Goal: Obtain resource: Download file/media

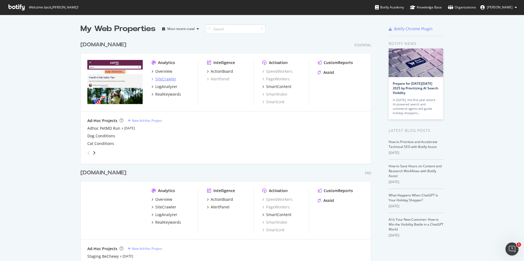
click at [158, 80] on div "SiteCrawler" at bounding box center [165, 78] width 21 height 5
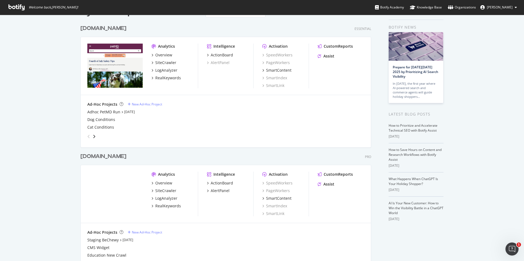
scroll to position [38, 0]
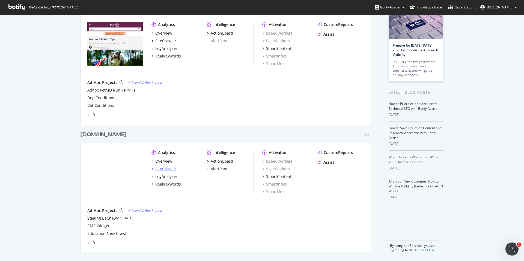
click at [167, 169] on div "SiteCrawler" at bounding box center [165, 168] width 21 height 5
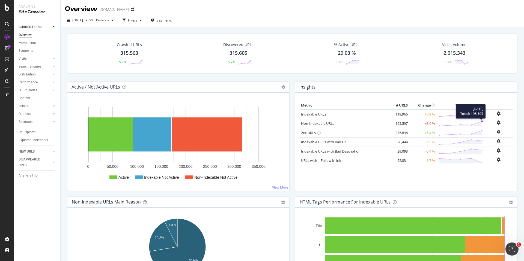
click at [473, 124] on polygon at bounding box center [460, 123] width 43 height 5
click at [468, 125] on polygon at bounding box center [460, 123] width 43 height 5
click at [322, 125] on link "Non-Indexable URLs" at bounding box center [317, 123] width 33 height 5
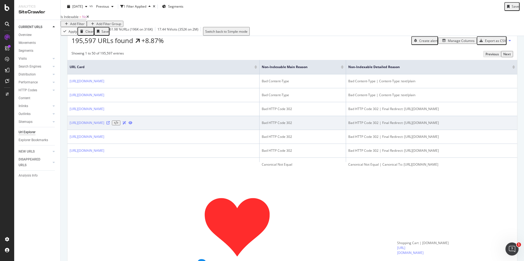
scroll to position [94, 0]
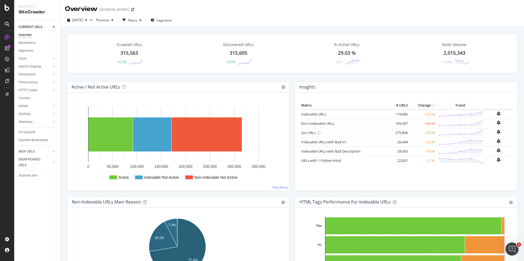
drag, startPoint x: 421, startPoint y: 124, endPoint x: 433, endPoint y: 124, distance: 12.0
click at [433, 124] on tr "Non-Indexable URLs 195,597 +8.9 %" at bounding box center [405, 123] width 213 height 9
click at [479, 122] on td at bounding box center [460, 123] width 48 height 9
click at [477, 122] on polygon at bounding box center [460, 123] width 43 height 5
click at [481, 122] on circle at bounding box center [482, 122] width 2 height 2
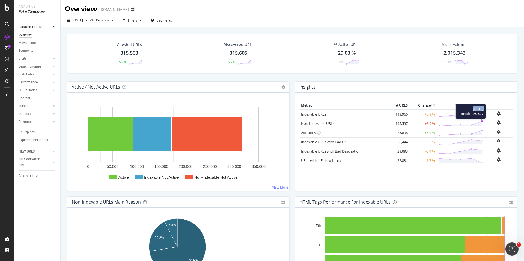
click at [481, 122] on circle at bounding box center [482, 122] width 2 height 2
click at [322, 123] on link "Non-Indexable URLs" at bounding box center [317, 123] width 33 height 5
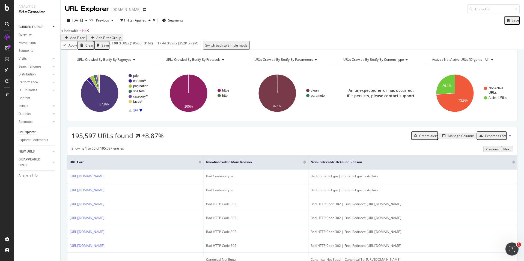
click at [31, 132] on div "Url Explorer" at bounding box center [27, 133] width 17 height 6
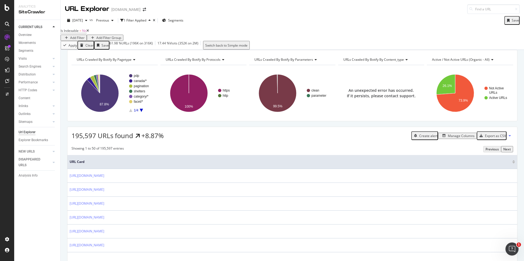
click at [89, 32] on icon at bounding box center [87, 30] width 2 height 3
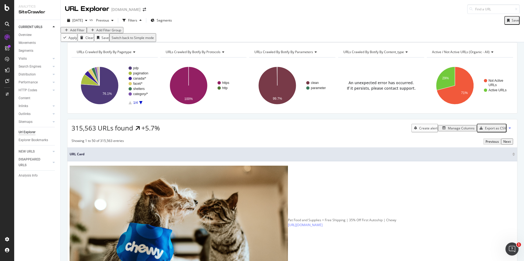
click at [83, 32] on div "Add Filter" at bounding box center [77, 30] width 14 height 5
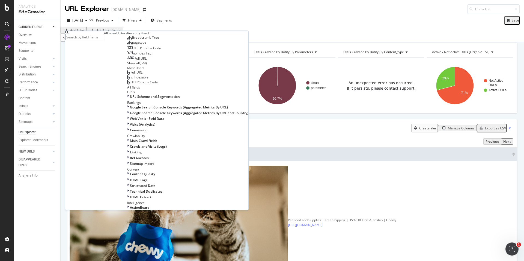
click at [134, 61] on span "Full URL" at bounding box center [140, 58] width 12 height 5
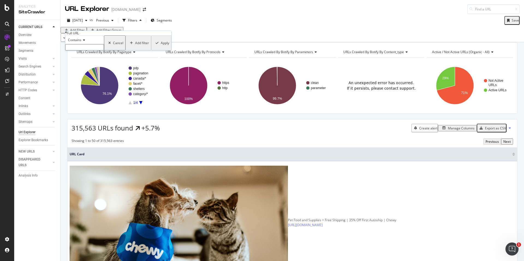
click at [82, 50] on input "text" at bounding box center [84, 47] width 39 height 6
type input "/b/"
click at [161, 47] on div "Apply" at bounding box center [165, 44] width 8 height 5
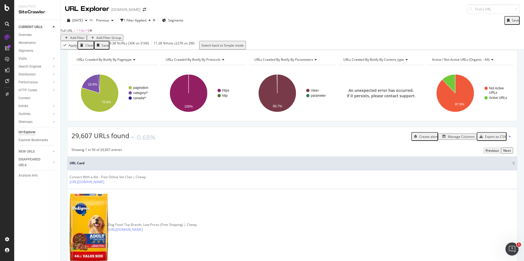
click at [448, 139] on div "Manage Columns" at bounding box center [461, 136] width 27 height 5
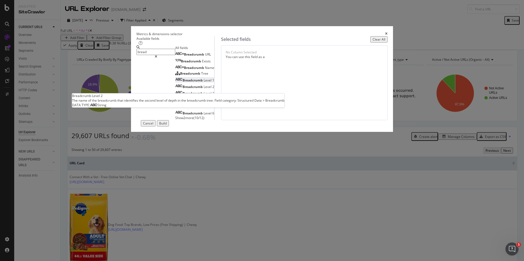
type input "bread"
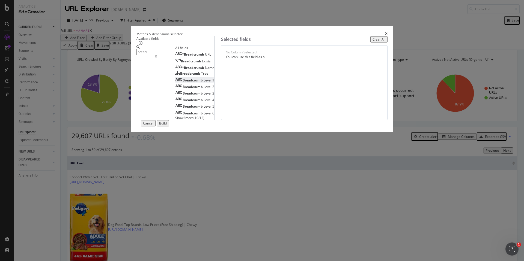
click at [203, 83] on span "Level" at bounding box center [207, 80] width 9 height 5
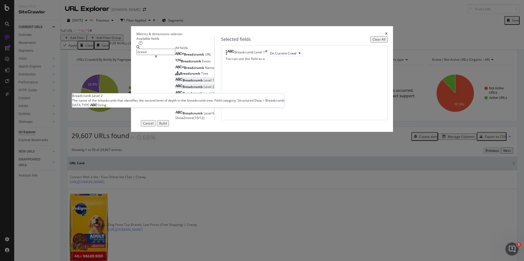
click at [203, 89] on span "Level" at bounding box center [207, 87] width 9 height 5
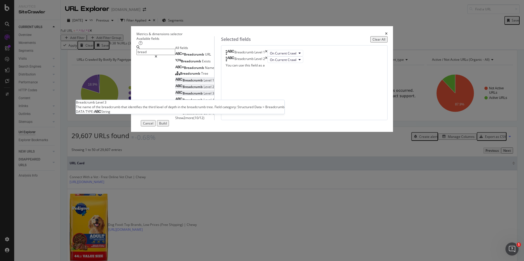
click at [203, 96] on span "Level" at bounding box center [207, 93] width 9 height 5
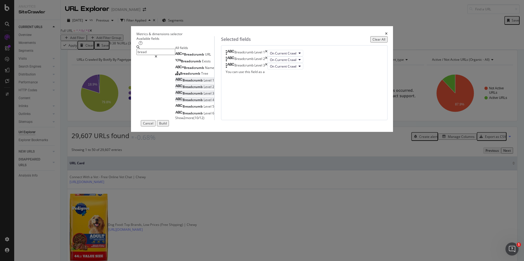
click at [203, 102] on span "Level" at bounding box center [207, 100] width 9 height 5
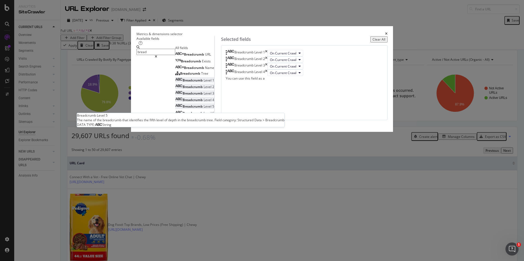
click at [203, 109] on span "Level" at bounding box center [207, 106] width 9 height 5
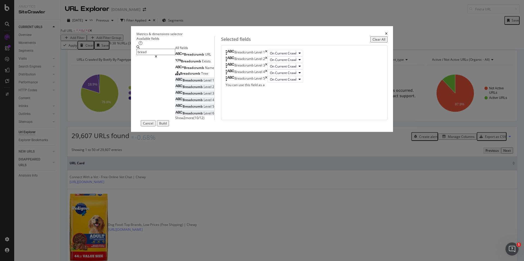
click at [188, 116] on div "Breadcrumb Level 6" at bounding box center [194, 113] width 39 height 5
click at [169, 127] on button "Build" at bounding box center [163, 123] width 12 height 6
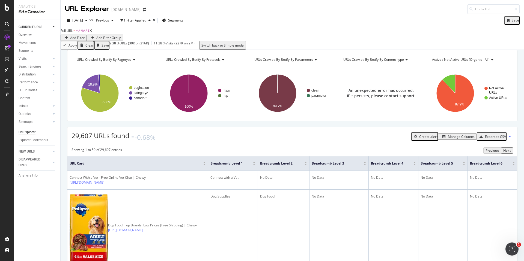
click at [458, 139] on div "Manage Columns" at bounding box center [461, 136] width 27 height 5
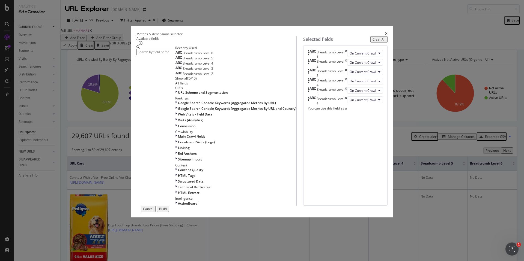
click at [175, 55] on input "modal" at bounding box center [155, 52] width 39 height 6
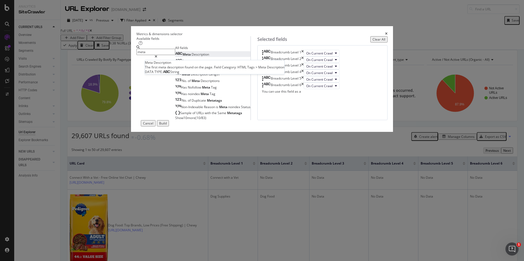
type input "meta"
click at [191, 57] on span "Description" at bounding box center [199, 54] width 17 height 5
click at [167, 126] on div "Build" at bounding box center [163, 123] width 8 height 5
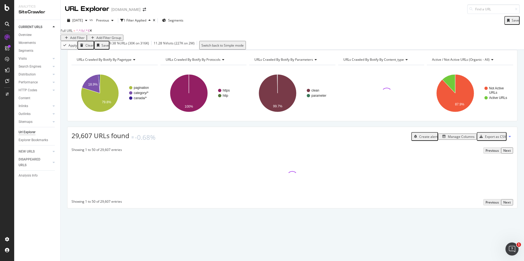
click at [451, 140] on div "29,607 URLs found -0.68% Create alert Manage Columns Export as CSV" at bounding box center [291, 134] width 449 height 15
click at [451, 139] on div "Manage Columns" at bounding box center [461, 136] width 27 height 5
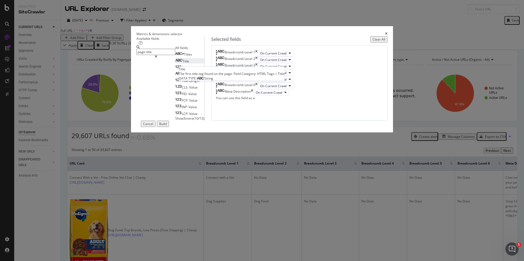
type input "page title"
click at [175, 64] on div "Title" at bounding box center [182, 61] width 14 height 5
click at [169, 127] on button "Build" at bounding box center [163, 124] width 12 height 6
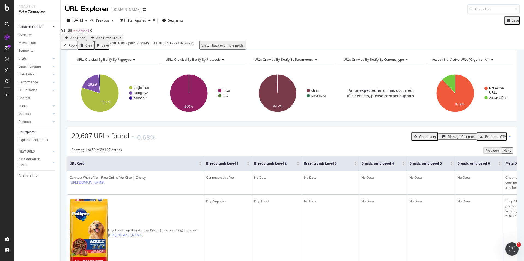
click at [85, 37] on div "Add Filter" at bounding box center [77, 37] width 14 height 5
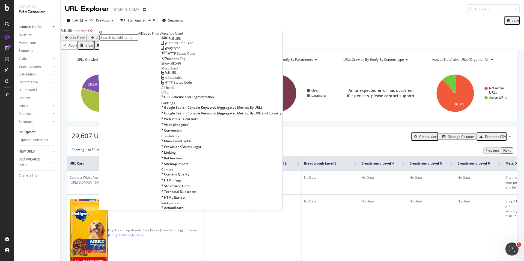
click at [161, 66] on div "Full URL Breadcrumb Tree pagetype HTTP Status Code noindex Tag Show all ( 5 / 9…" at bounding box center [221, 51] width 121 height 30
click at [161, 41] on div "Full URL" at bounding box center [170, 39] width 19 height 4
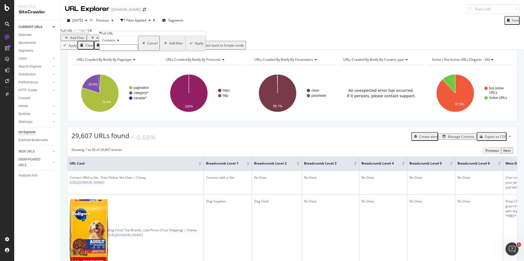
click at [115, 43] on span "Contains" at bounding box center [108, 40] width 13 height 5
click at [125, 90] on span "Doesn't contain" at bounding box center [113, 87] width 24 height 5
click at [118, 51] on input "text" at bounding box center [118, 47] width 39 height 6
type input "_p"
click at [195, 47] on div "Apply" at bounding box center [199, 45] width 8 height 5
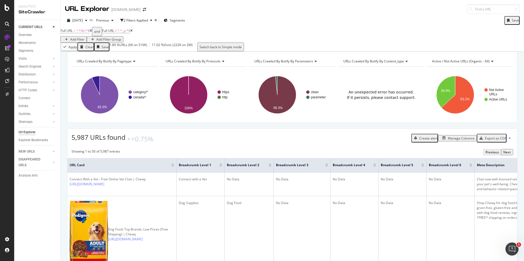
click at [85, 37] on div "Add Filter" at bounding box center [77, 39] width 14 height 5
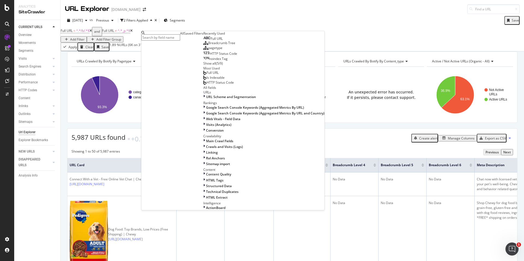
click at [211, 41] on span "Full URL" at bounding box center [217, 38] width 12 height 5
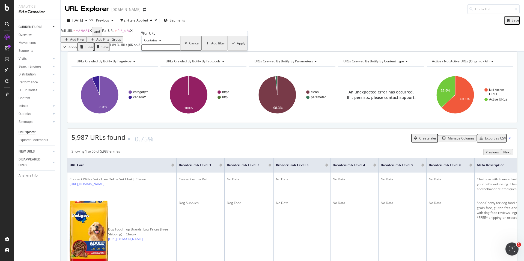
click at [164, 44] on div "Contains" at bounding box center [160, 40] width 39 height 9
click at [167, 90] on span "Doesn't contain" at bounding box center [155, 87] width 24 height 5
click at [162, 51] on input "text" at bounding box center [160, 47] width 39 height 6
type input "/ca/"
click at [237, 47] on div "Apply" at bounding box center [241, 45] width 8 height 5
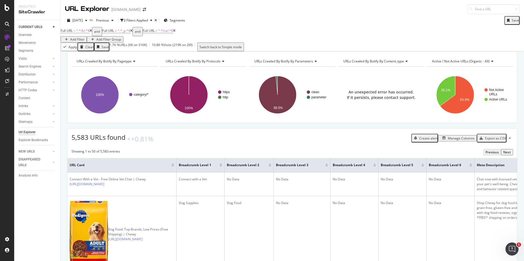
click at [490, 141] on div "Export as CSV" at bounding box center [495, 138] width 21 height 5
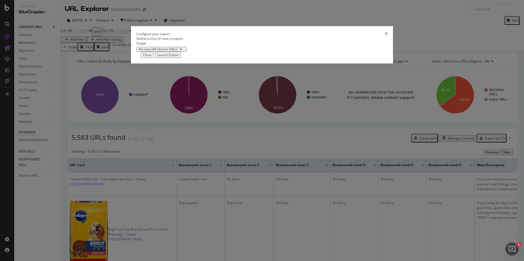
click at [178, 51] on div "All rows (6K distinct URLs)" at bounding box center [158, 49] width 39 height 3
click at [179, 57] on div "Launch Export" at bounding box center [168, 55] width 22 height 5
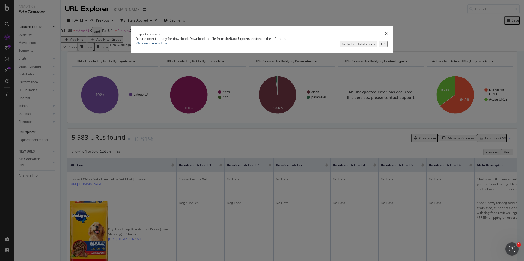
click at [341, 46] on div "Go to the DataExports" at bounding box center [358, 44] width 34 height 5
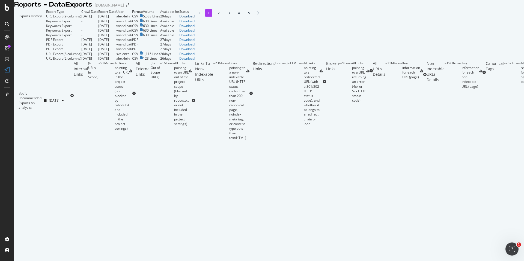
click at [194, 19] on div "Download" at bounding box center [186, 16] width 15 height 5
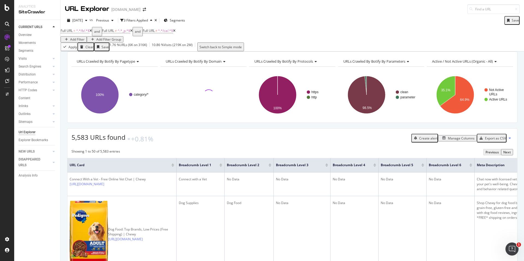
click at [85, 37] on div "Add Filter" at bounding box center [77, 39] width 14 height 5
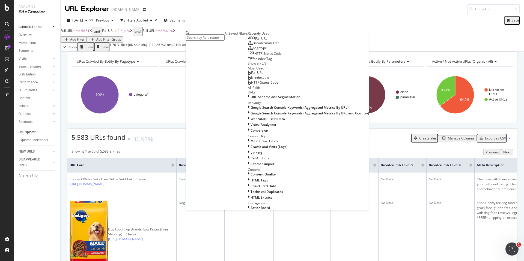
click at [203, 37] on input "text" at bounding box center [205, 37] width 39 height 6
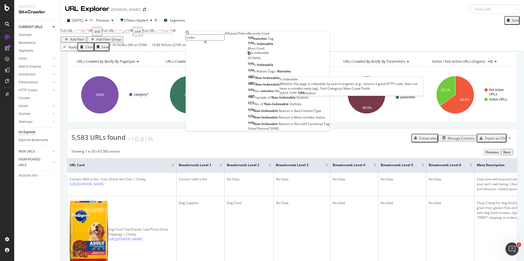
type input "index"
click at [257, 46] on span "Indexable" at bounding box center [265, 43] width 16 height 5
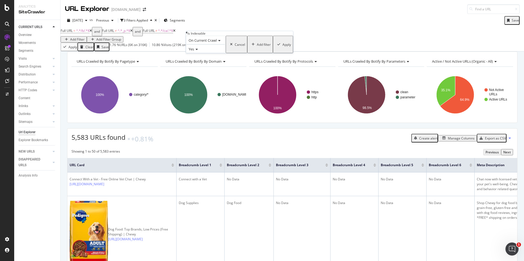
click at [282, 47] on div "Apply" at bounding box center [286, 44] width 8 height 5
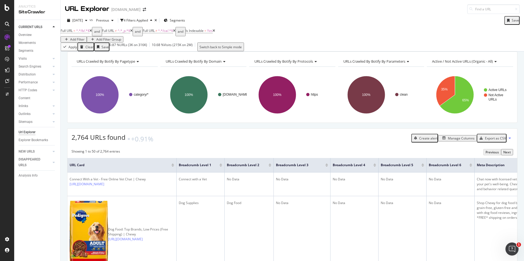
click at [493, 141] on div "Export as CSV" at bounding box center [495, 138] width 21 height 5
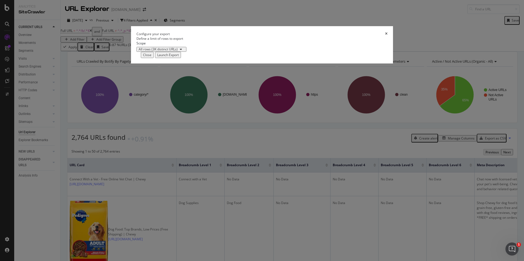
click at [179, 57] on div "Launch Export" at bounding box center [168, 55] width 22 height 5
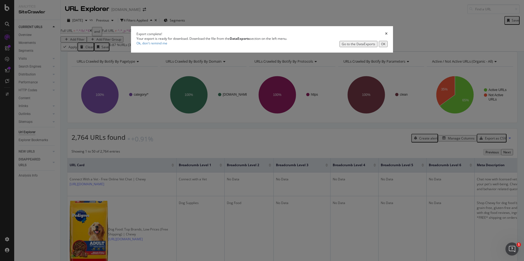
click at [341, 46] on div "Go to the DataExports" at bounding box center [358, 44] width 34 height 5
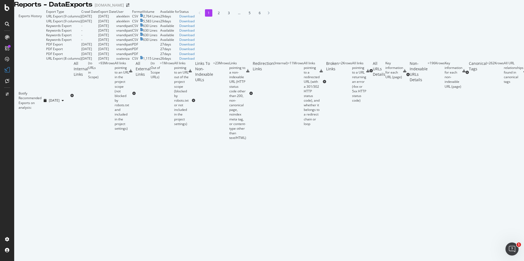
click at [46, 35] on div "Exports History" at bounding box center [30, 35] width 32 height 52
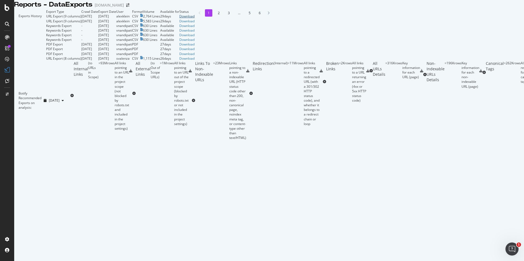
click at [194, 19] on div "Download" at bounding box center [186, 16] width 15 height 5
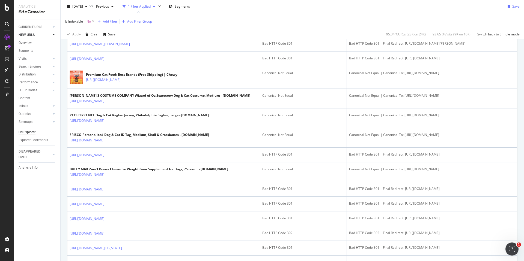
scroll to position [280, 0]
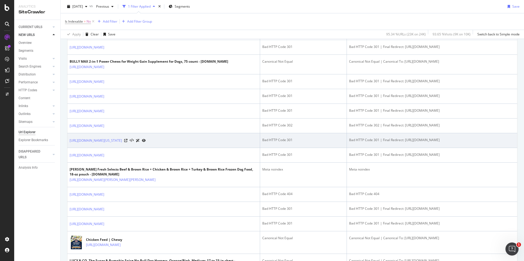
drag, startPoint x: 490, startPoint y: 140, endPoint x: 389, endPoint y: 140, distance: 100.6
click at [389, 140] on div "Bad HTTP Code 301 | Final Redirect: [URL][DOMAIN_NAME]" at bounding box center [432, 140] width 166 height 5
copy div "[URL][DOMAIN_NAME]"
click at [127, 139] on icon at bounding box center [125, 140] width 3 height 3
